Goal: Transaction & Acquisition: Purchase product/service

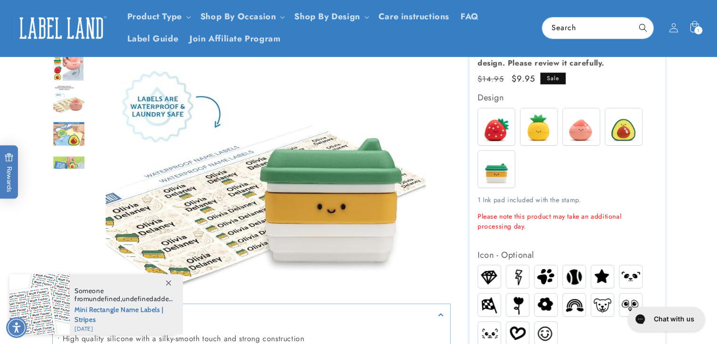
scroll to position [158, 0]
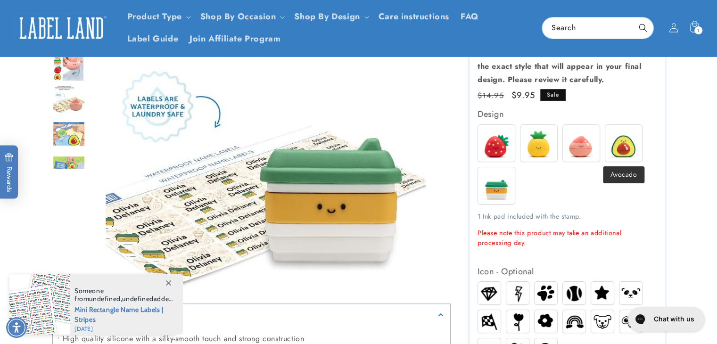
click at [630, 141] on img at bounding box center [624, 143] width 37 height 37
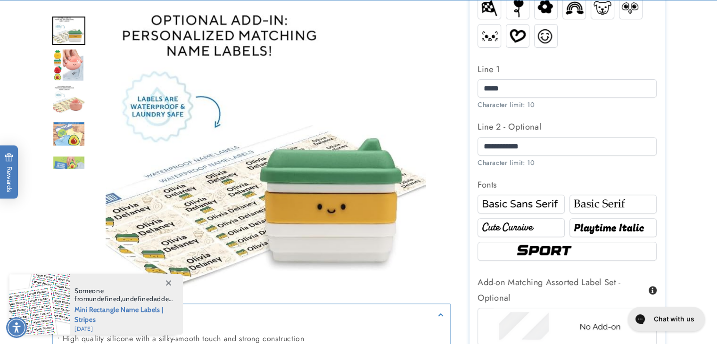
scroll to position [492, 0]
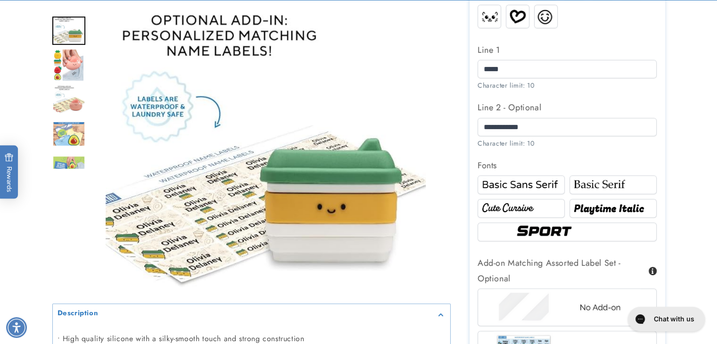
click at [543, 208] on img at bounding box center [521, 208] width 84 height 14
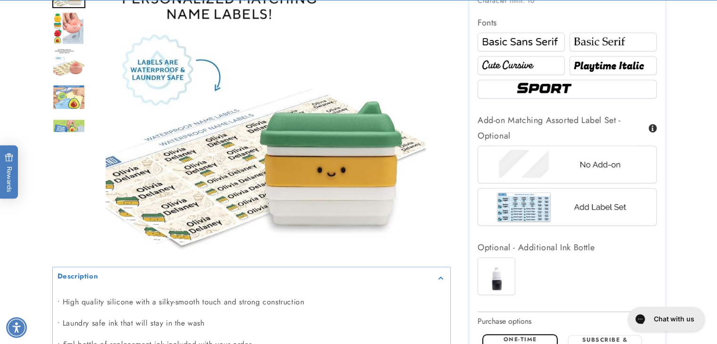
scroll to position [657, 0]
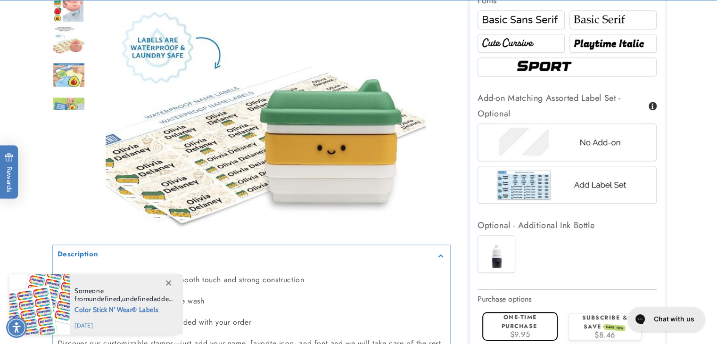
click at [575, 150] on img at bounding box center [567, 142] width 147 height 37
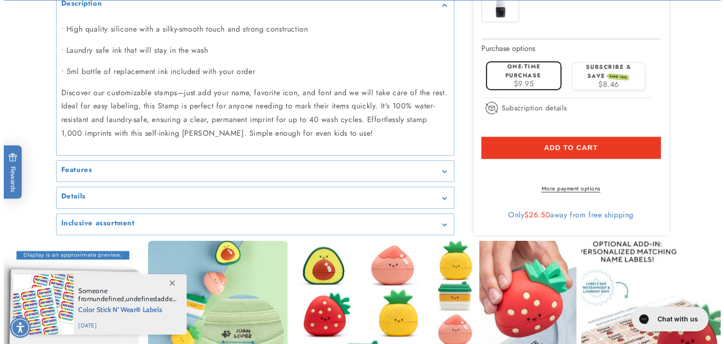
scroll to position [913, 0]
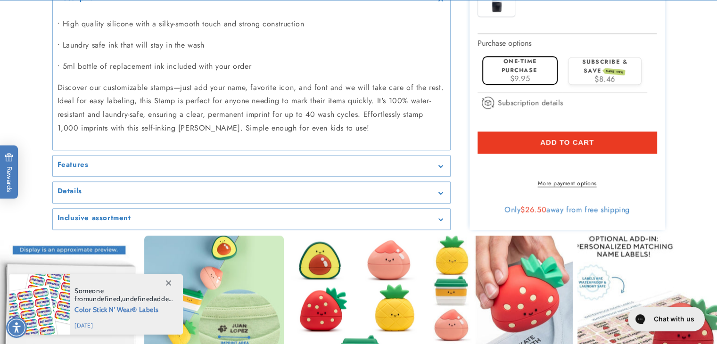
click at [613, 140] on button "Add to cart" at bounding box center [567, 143] width 179 height 22
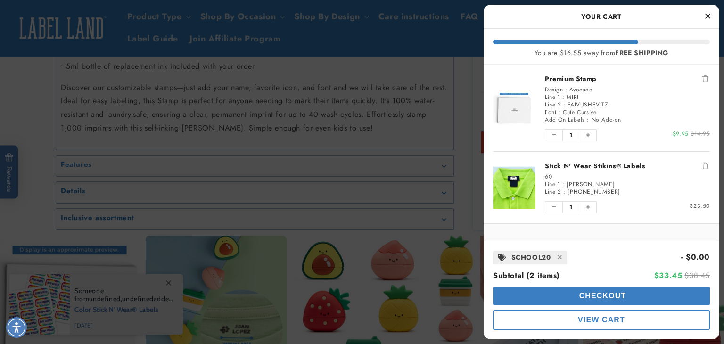
click at [703, 165] on icon "Remove Stick N' Wear Stikins® Labels" at bounding box center [706, 166] width 6 height 7
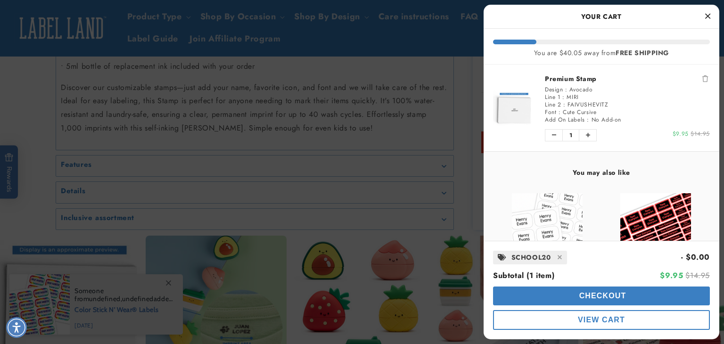
click at [611, 300] on button "Checkout" at bounding box center [601, 296] width 217 height 19
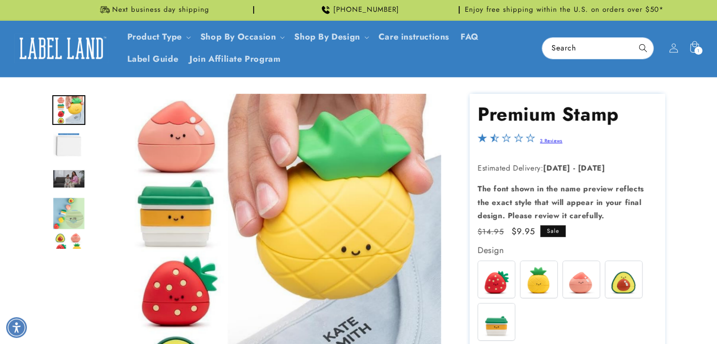
click at [622, 261] on img at bounding box center [624, 279] width 37 height 37
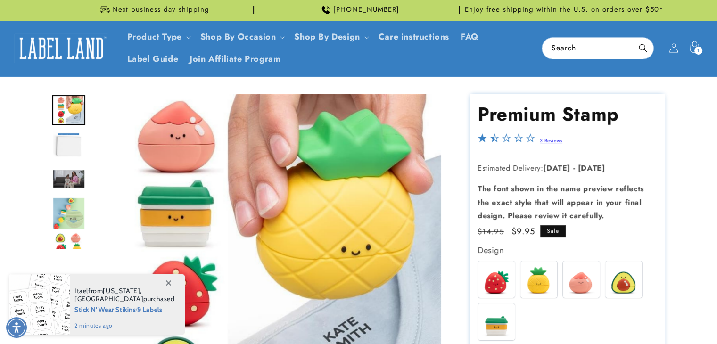
scroll to position [177, 0]
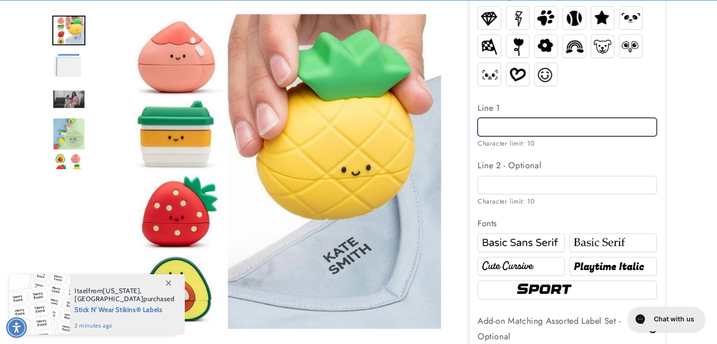
scroll to position [0, 0]
type input "****"
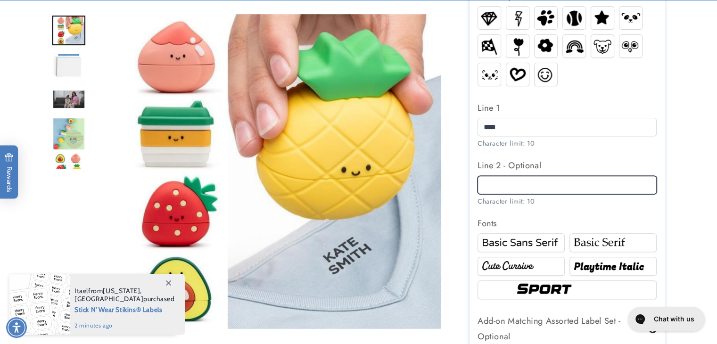
click at [532, 179] on input "Line 2 - Optional" at bounding box center [567, 185] width 179 height 18
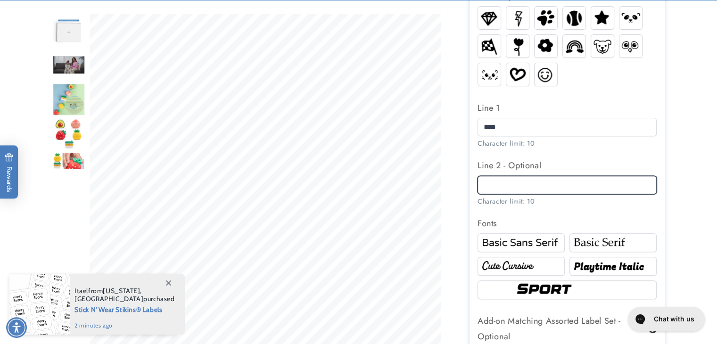
click at [532, 179] on input "Line 2 - Optional" at bounding box center [567, 185] width 179 height 18
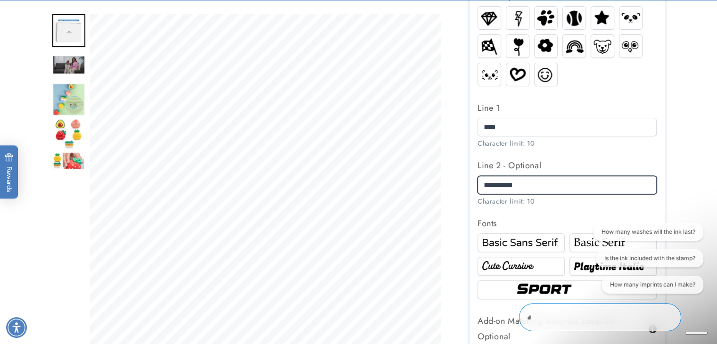
type input "**********"
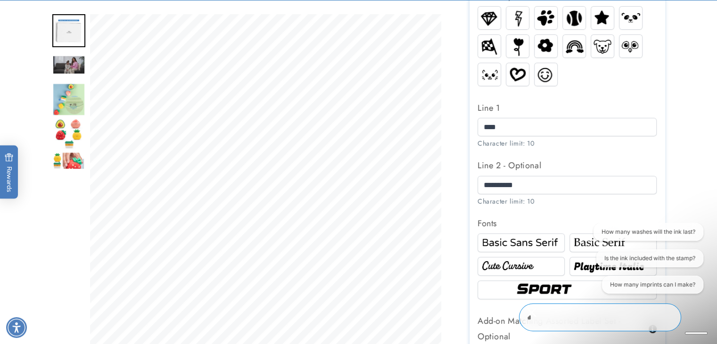
click at [529, 271] on img at bounding box center [521, 266] width 84 height 14
